Goal: Download file/media

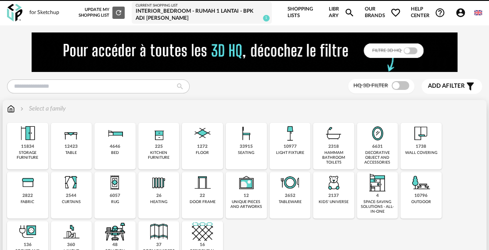
click at [70, 149] on div "12423" at bounding box center [71, 147] width 13 height 6
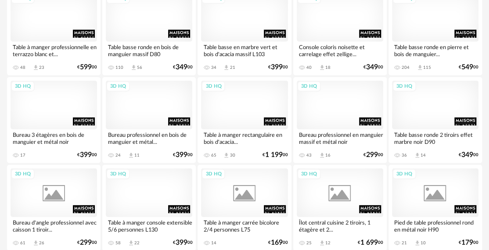
scroll to position [615, 0]
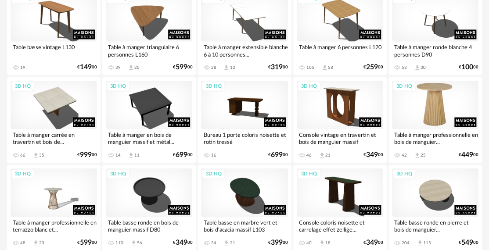
click at [427, 117] on div "3D HQ" at bounding box center [435, 105] width 87 height 49
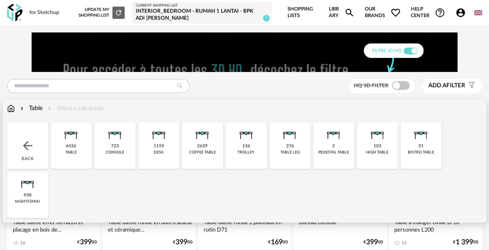
click at [385, 141] on img at bounding box center [377, 133] width 21 height 21
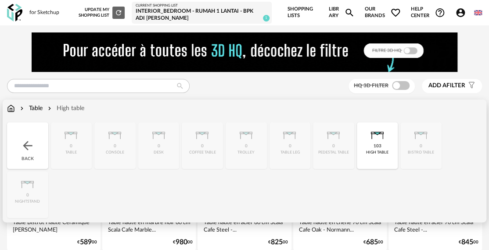
click at [80, 152] on div "Close icon Back 0 table 0 console 0 desk 0 coffee table 0 trolley 0 table leg 0…" at bounding box center [244, 171] width 475 height 96
click at [39, 105] on div "Table" at bounding box center [30, 108] width 24 height 9
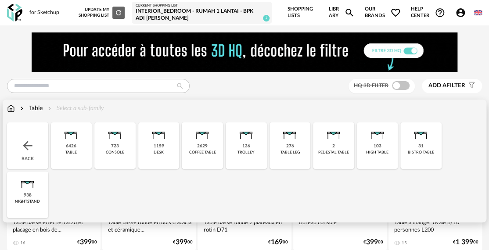
click at [78, 145] on div "6426 table" at bounding box center [71, 146] width 41 height 47
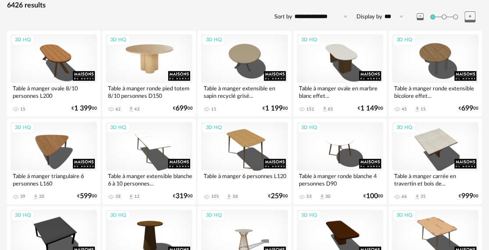
scroll to position [439, 0]
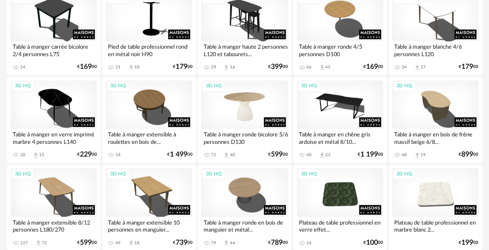
click at [243, 109] on div "3D HQ" at bounding box center [244, 104] width 87 height 49
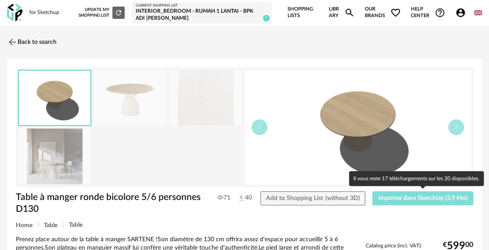
click at [429, 196] on span "Importer dans SketchUp (3,9 Mo)" at bounding box center [423, 199] width 89 height 6
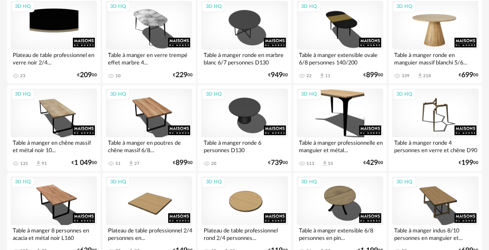
scroll to position [1173, 0]
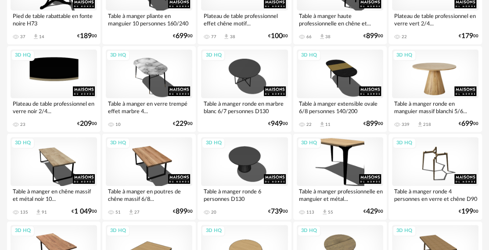
click at [432, 77] on div "3D HQ" at bounding box center [435, 74] width 87 height 49
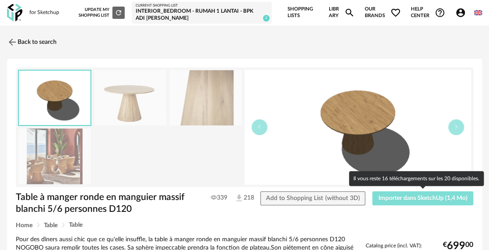
click at [416, 203] on button "Importer dans SketchUp (1,4 Mo)" at bounding box center [423, 199] width 101 height 14
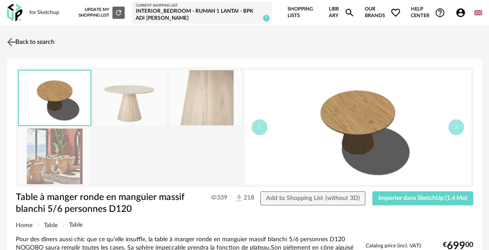
click at [17, 37] on img at bounding box center [11, 42] width 13 height 13
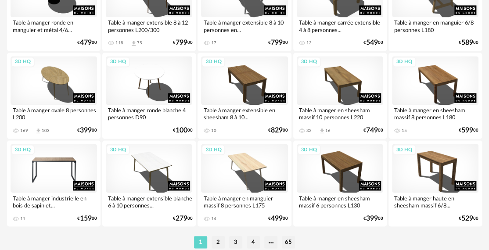
scroll to position [1700, 0]
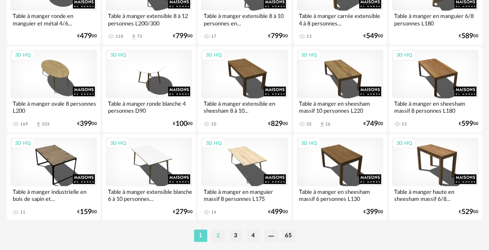
click at [217, 237] on li "2" at bounding box center [218, 236] width 13 height 12
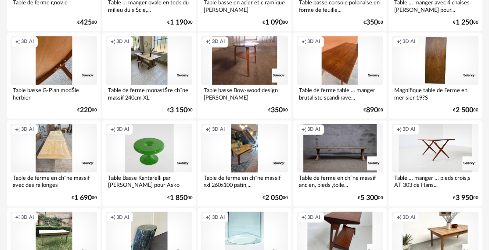
scroll to position [1714, 0]
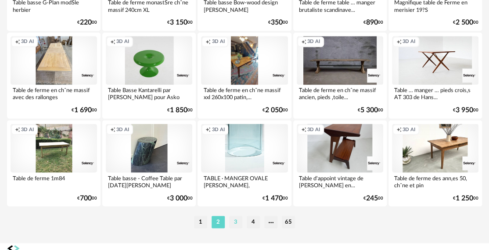
click at [236, 224] on li "3" at bounding box center [235, 222] width 13 height 12
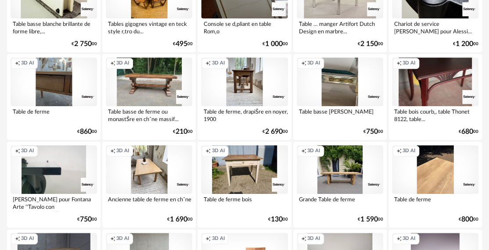
scroll to position [264, 0]
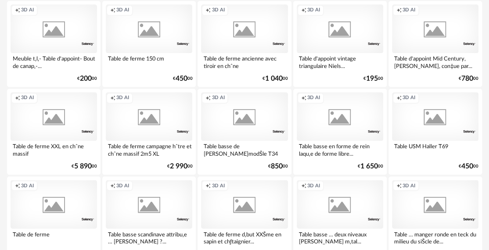
scroll to position [1726, 0]
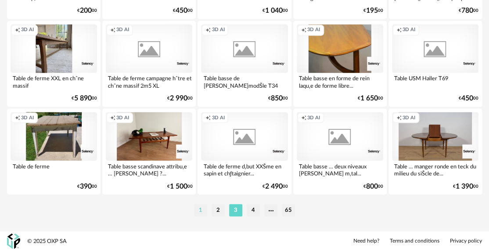
click at [200, 209] on li "1" at bounding box center [200, 210] width 13 height 12
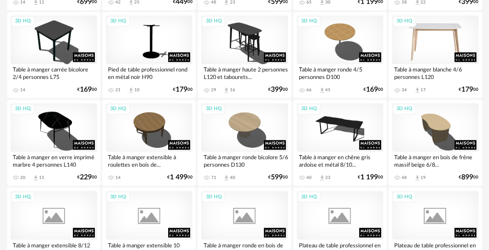
scroll to position [439, 0]
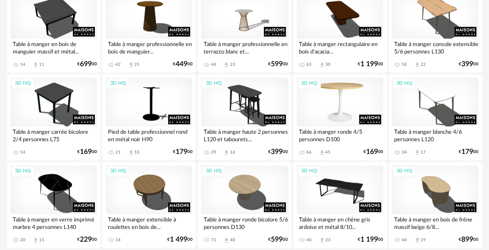
scroll to position [399, 0]
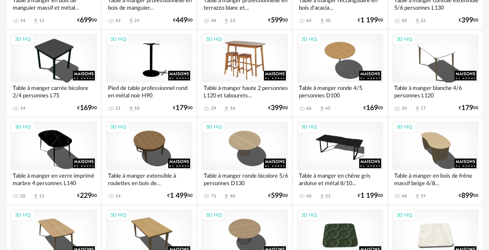
click at [258, 65] on div "3D HQ" at bounding box center [244, 58] width 87 height 49
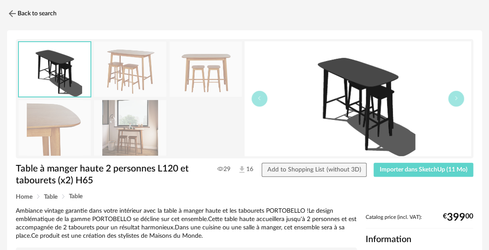
scroll to position [44, 0]
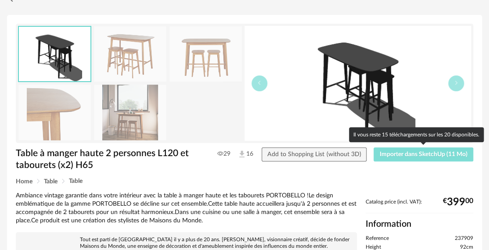
click at [392, 154] on span "Importer dans SketchUp (11 Mo)" at bounding box center [424, 155] width 88 height 6
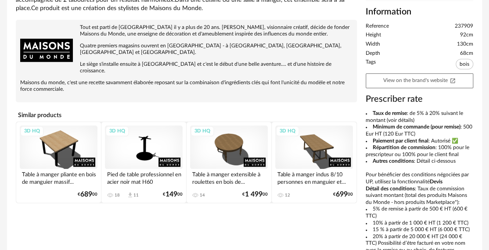
scroll to position [264, 0]
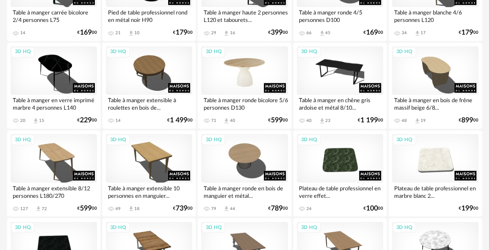
scroll to position [486, 0]
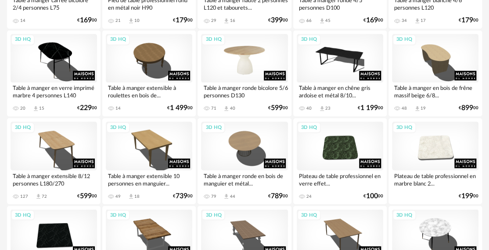
click at [241, 81] on div "3D HQ" at bounding box center [244, 58] width 87 height 49
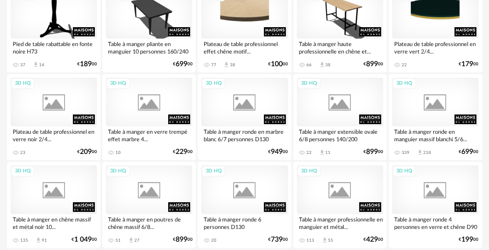
scroll to position [1145, 0]
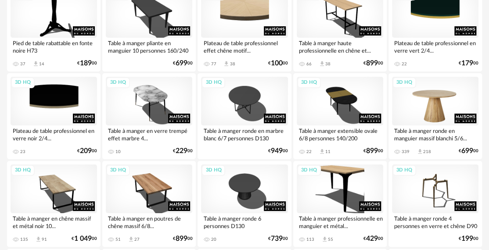
click at [436, 115] on div "3D HQ" at bounding box center [435, 101] width 87 height 49
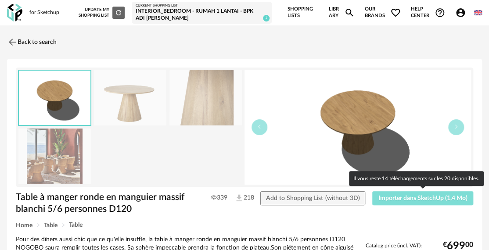
click at [407, 197] on span "Importer dans SketchUp (1,4 Mo)" at bounding box center [423, 199] width 89 height 6
